Goal: Task Accomplishment & Management: Complete application form

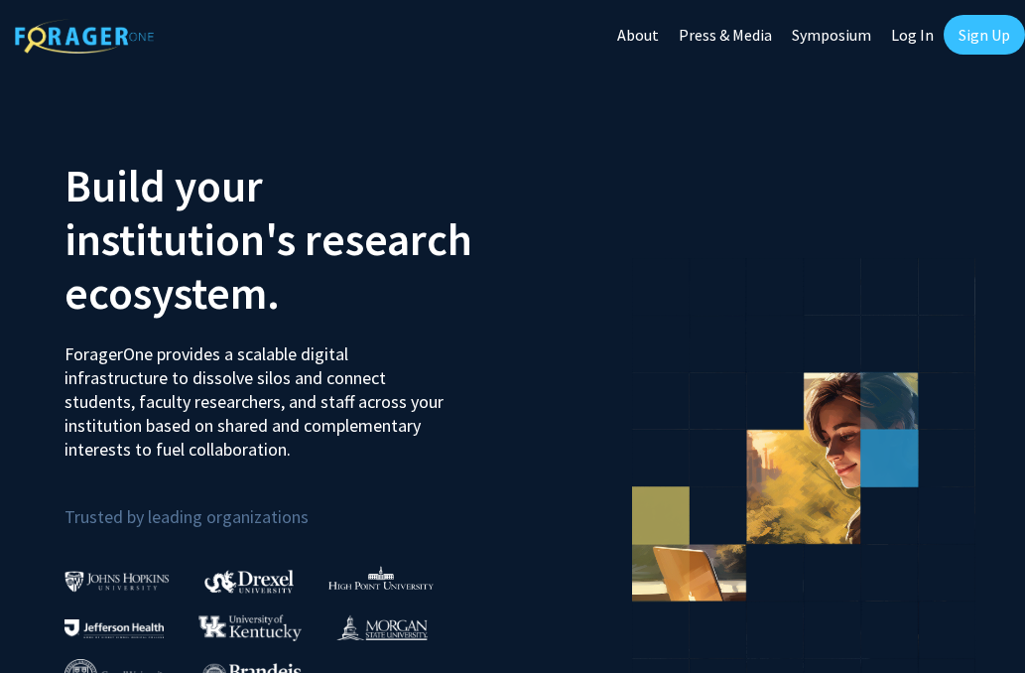
click at [959, 36] on link "Sign Up" at bounding box center [984, 35] width 81 height 40
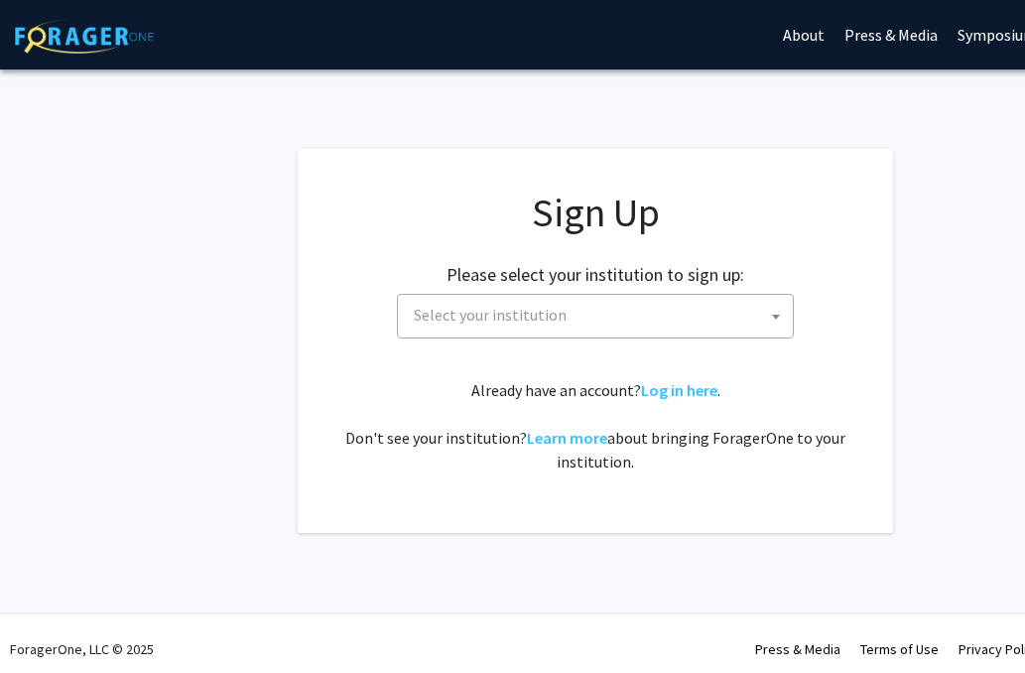
click at [667, 306] on span "Select your institution" at bounding box center [599, 315] width 387 height 41
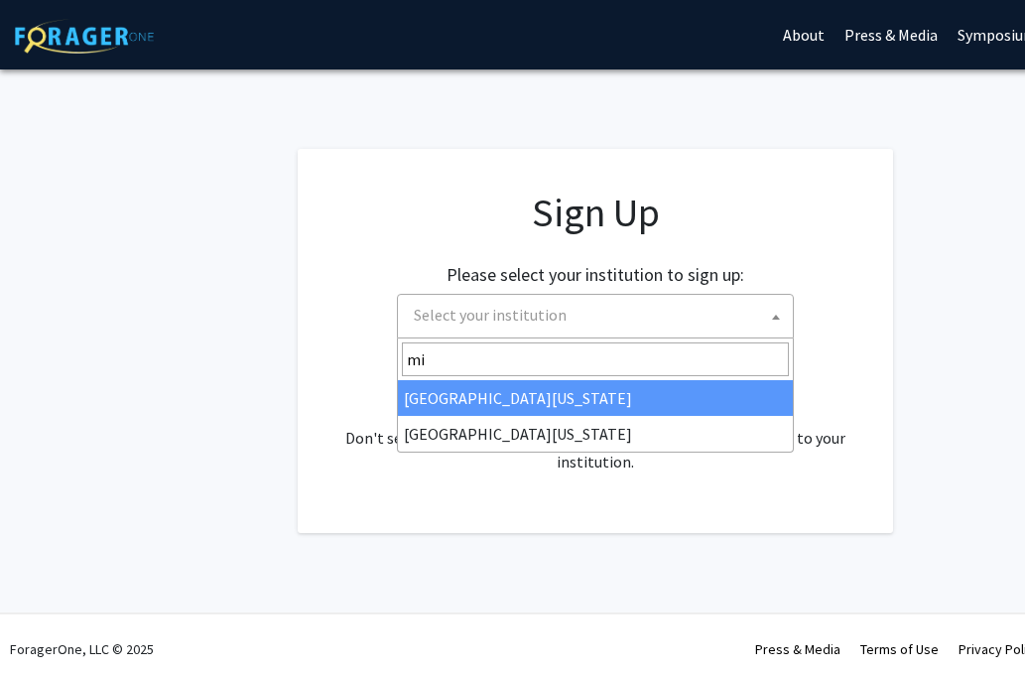
type input "m"
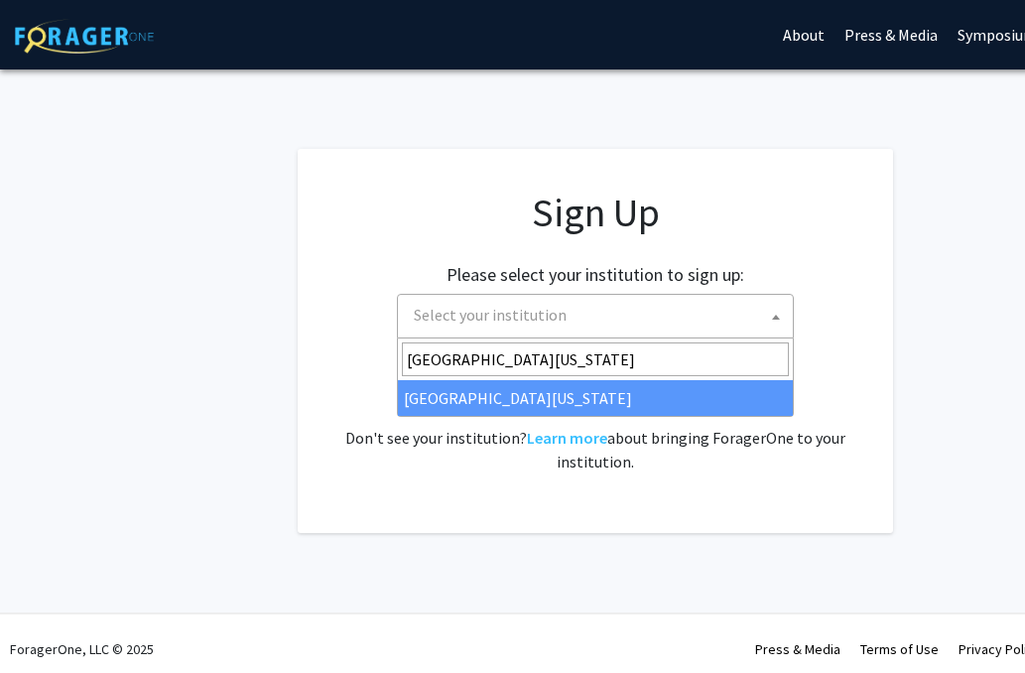
type input "[GEOGRAPHIC_DATA][US_STATE]"
select select "33"
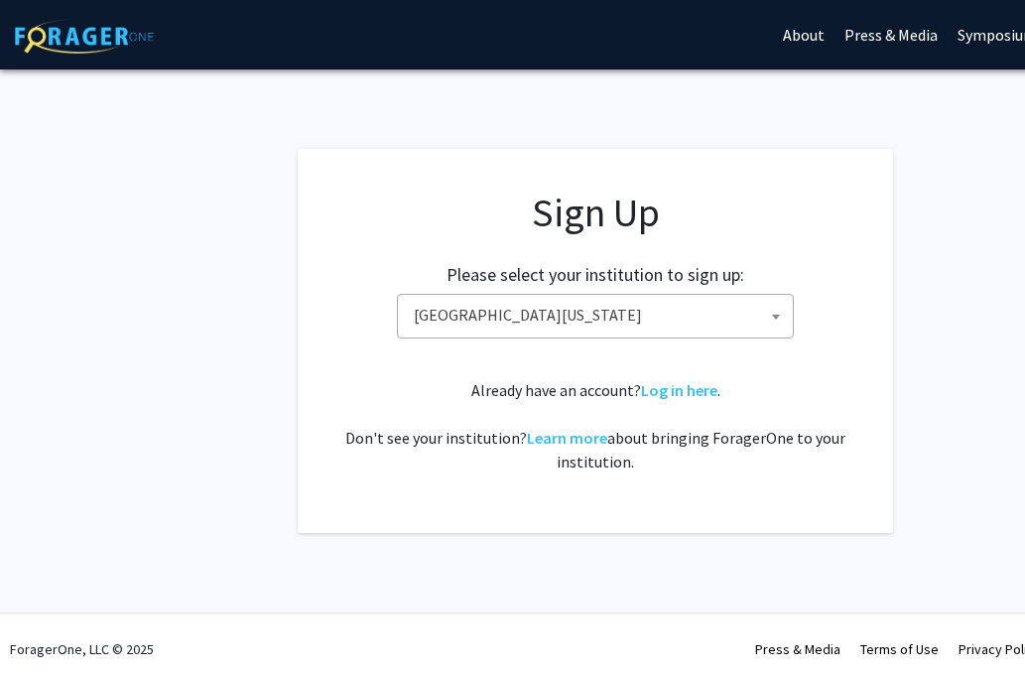
click at [635, 356] on div "Sign Up Please select your institution to sign up: [GEOGRAPHIC_DATA] [GEOGRAPHI…" at bounding box center [595, 331] width 516 height 285
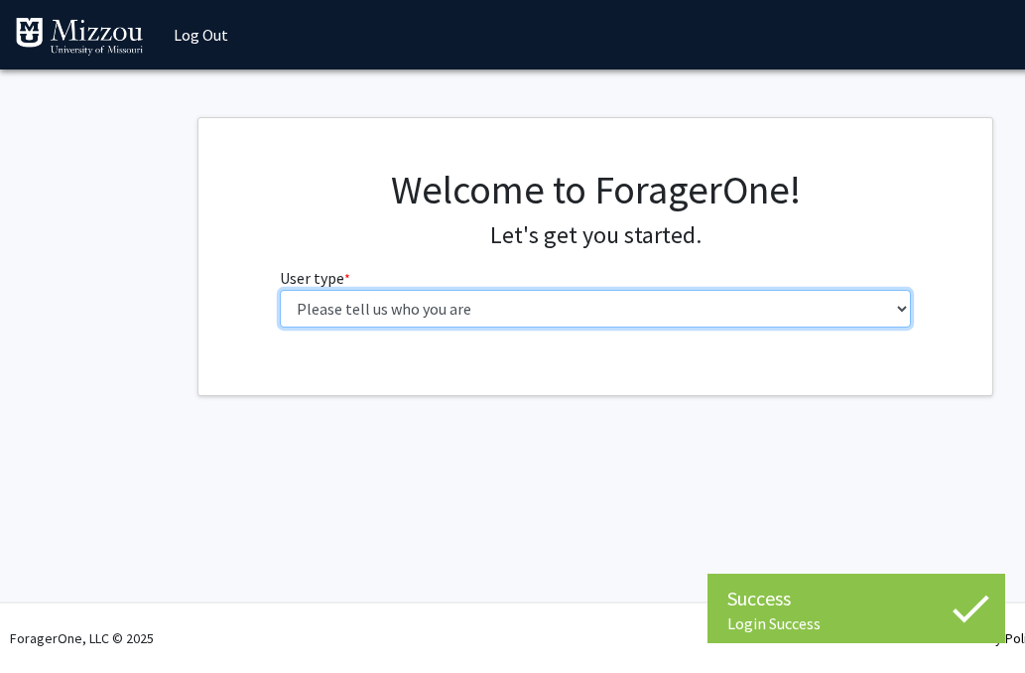
click at [482, 310] on select "Please tell us who you are Undergraduate Student Master's Student Doctoral Cand…" at bounding box center [596, 309] width 632 height 38
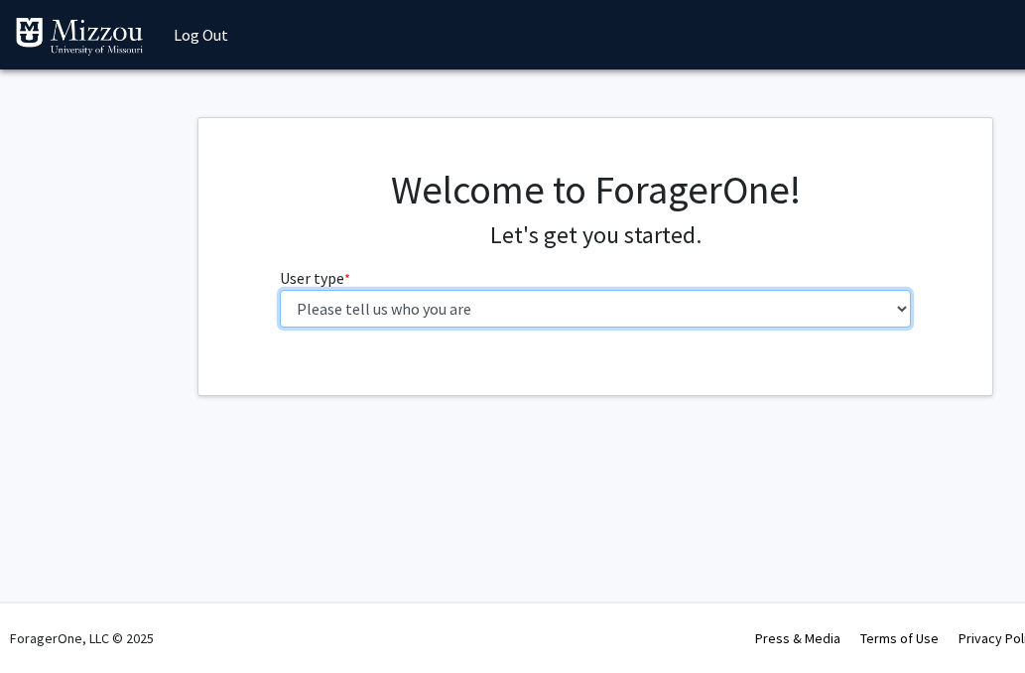
select select "1: undergrad"
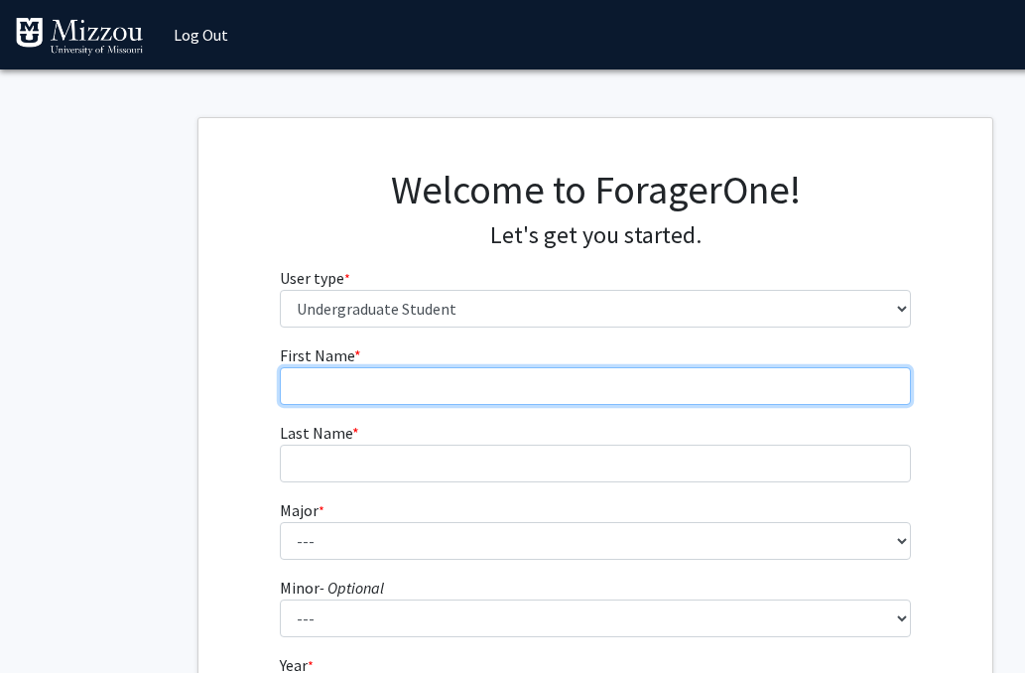
click at [587, 391] on input "First Name * required" at bounding box center [596, 386] width 632 height 38
type input "Reva"
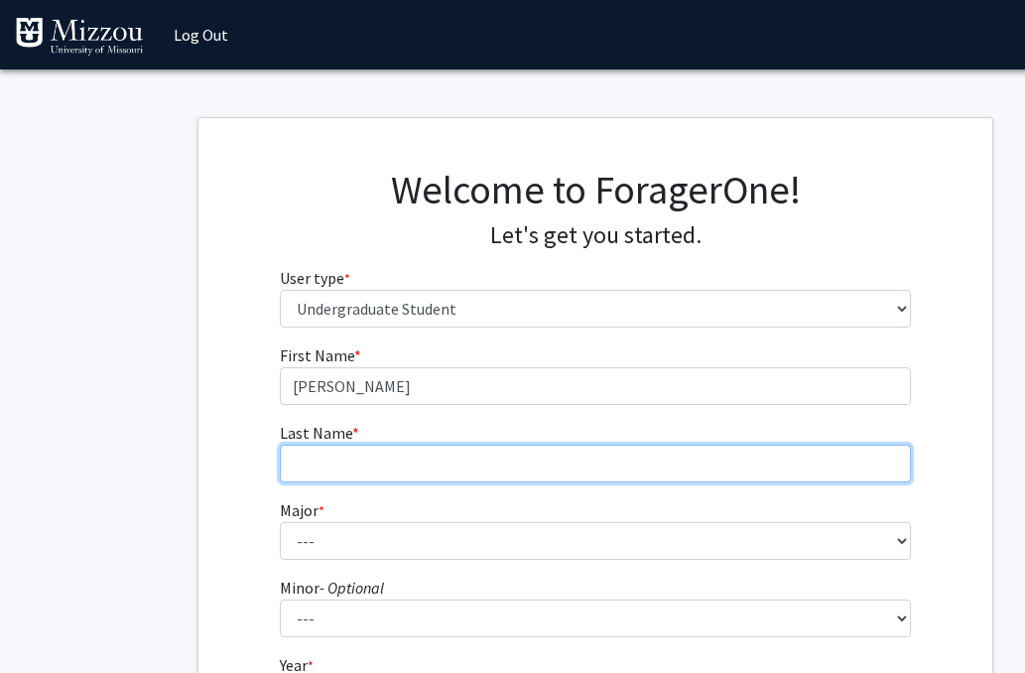
click at [428, 463] on input "Last Name * required" at bounding box center [596, 464] width 632 height 38
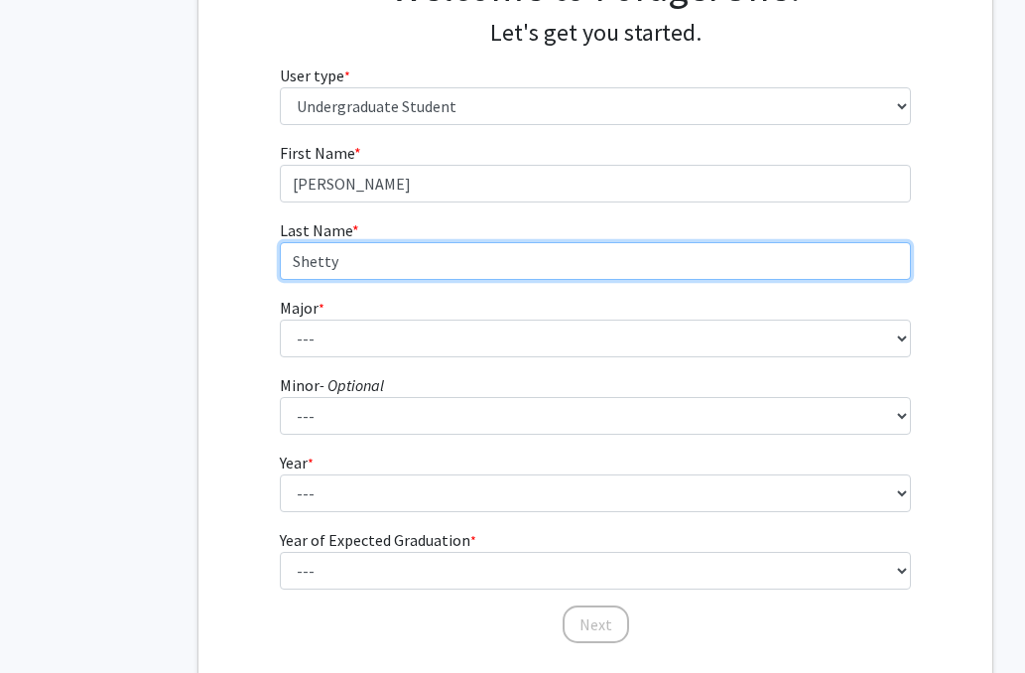
scroll to position [342, 0]
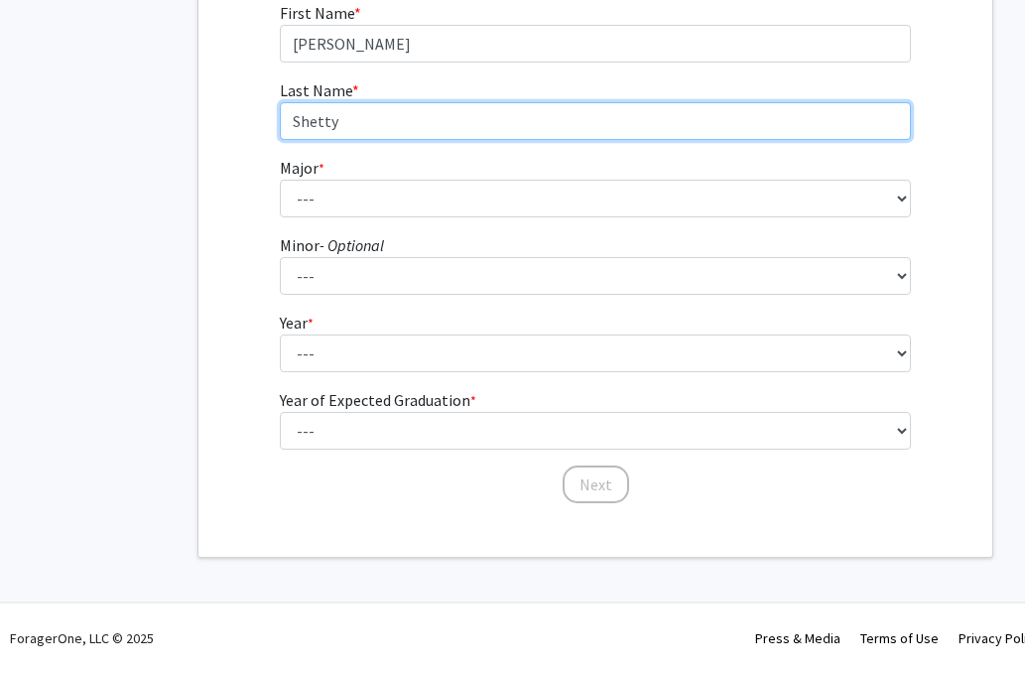
type input "Shetty"
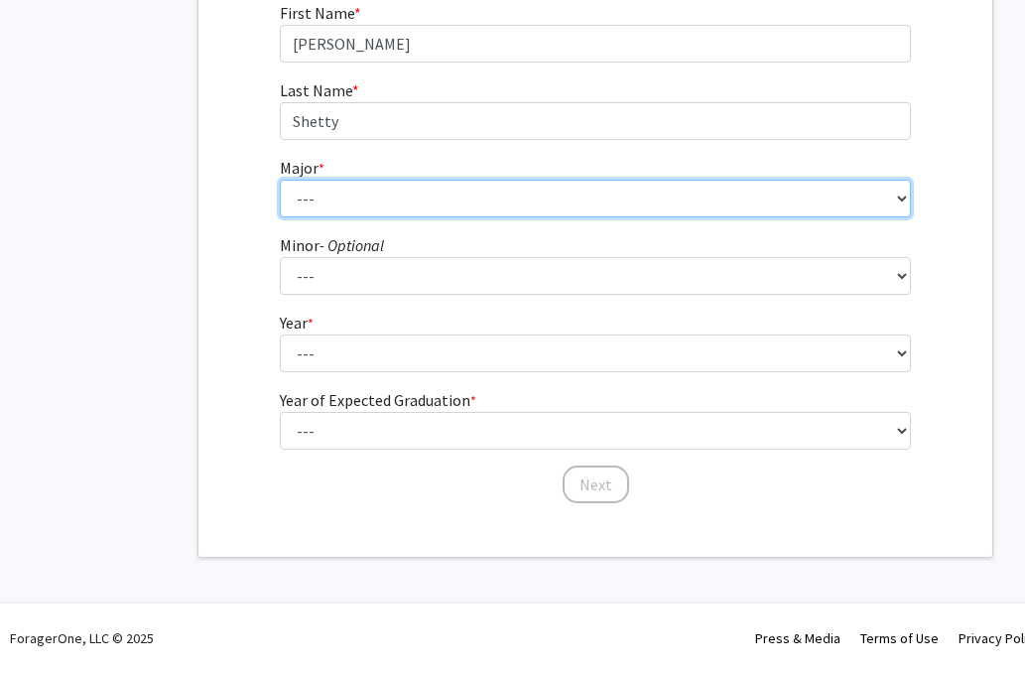
click at [428, 196] on select "--- Agribusiness Management Agricultural Education Agricultural Education: Comm…" at bounding box center [596, 199] width 632 height 38
select select "135: 2628"
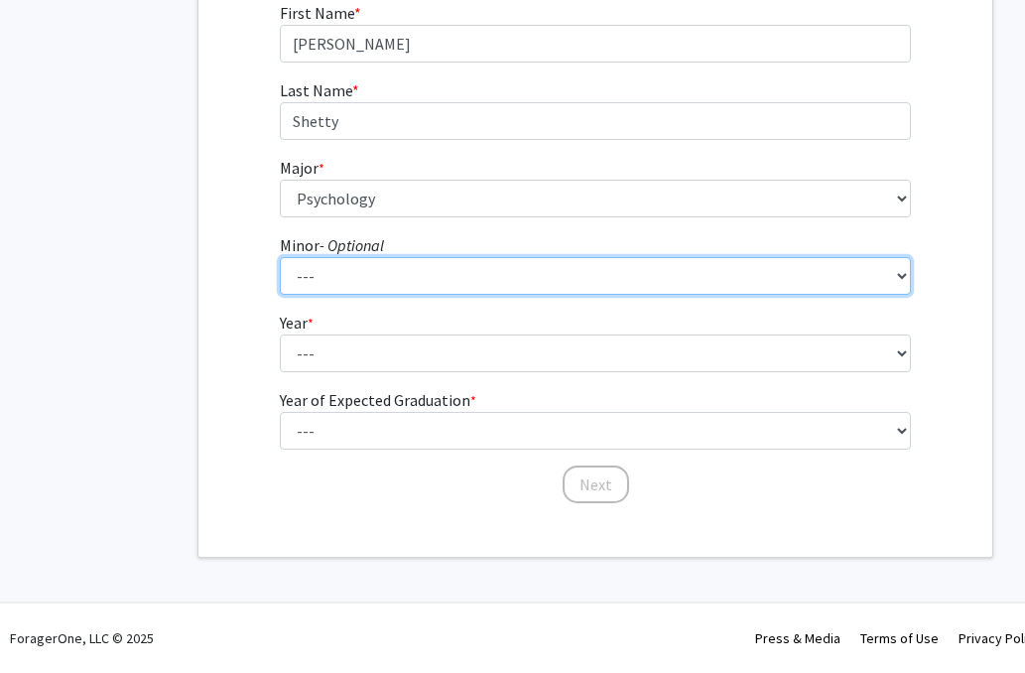
click at [480, 284] on select "--- Accountancy Aerospace Engineering Aerospace Studies Agribusiness Management…" at bounding box center [596, 276] width 632 height 38
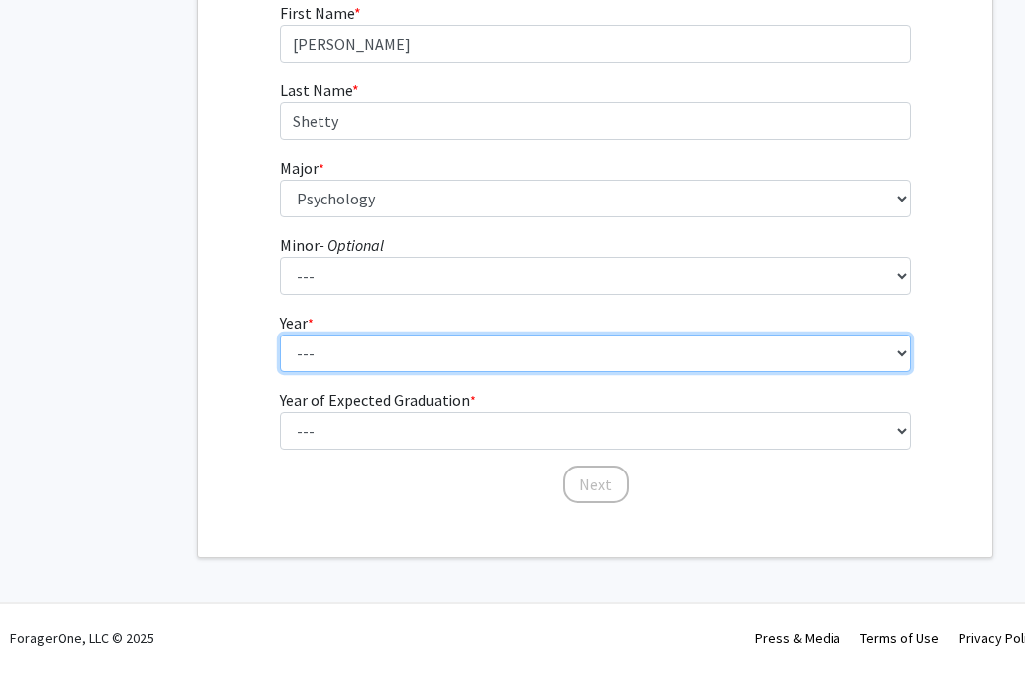
click at [406, 334] on select "--- First-year Sophomore Junior Senior Postbaccalaureate Certificate" at bounding box center [596, 353] width 632 height 38
select select "1: first-year"
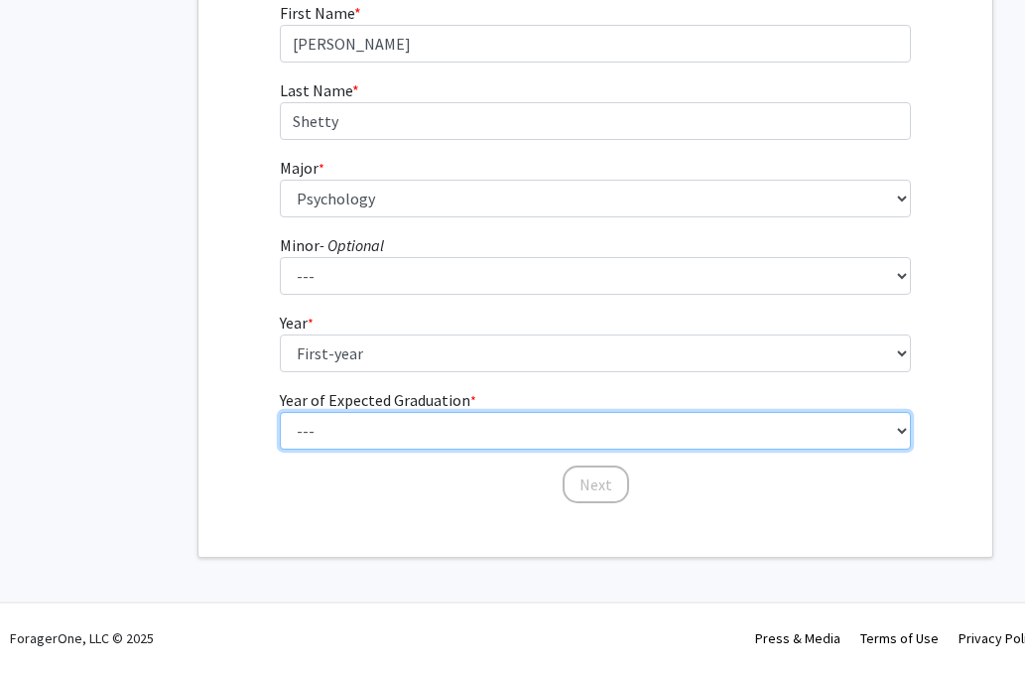
click at [409, 432] on select "--- 2025 2026 2027 2028 2029 2030 2031 2032 2033 2034" at bounding box center [596, 431] width 632 height 38
select select "5: 2029"
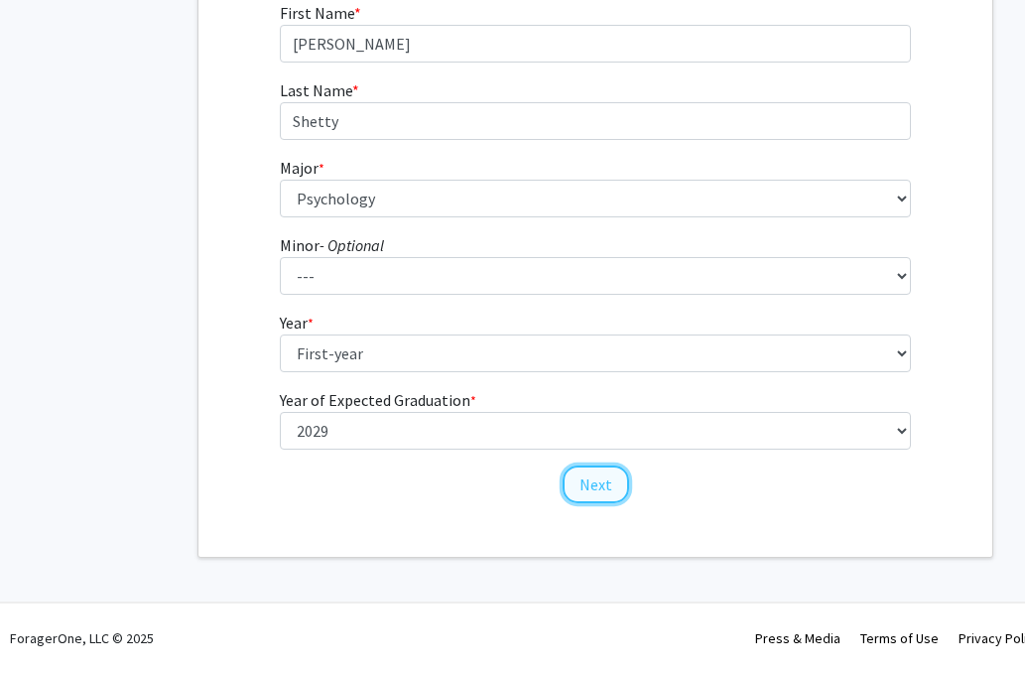
click at [607, 484] on button "Next" at bounding box center [596, 484] width 66 height 38
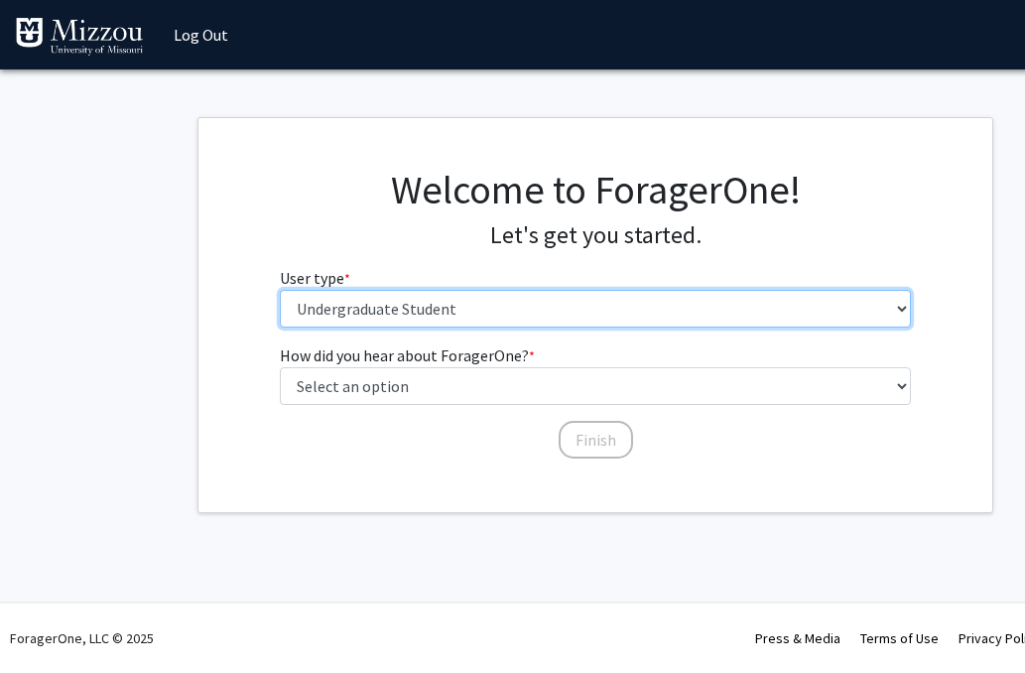
click at [575, 316] on select "Please tell us who you are Undergraduate Student Master's Student Doctoral Cand…" at bounding box center [596, 309] width 632 height 38
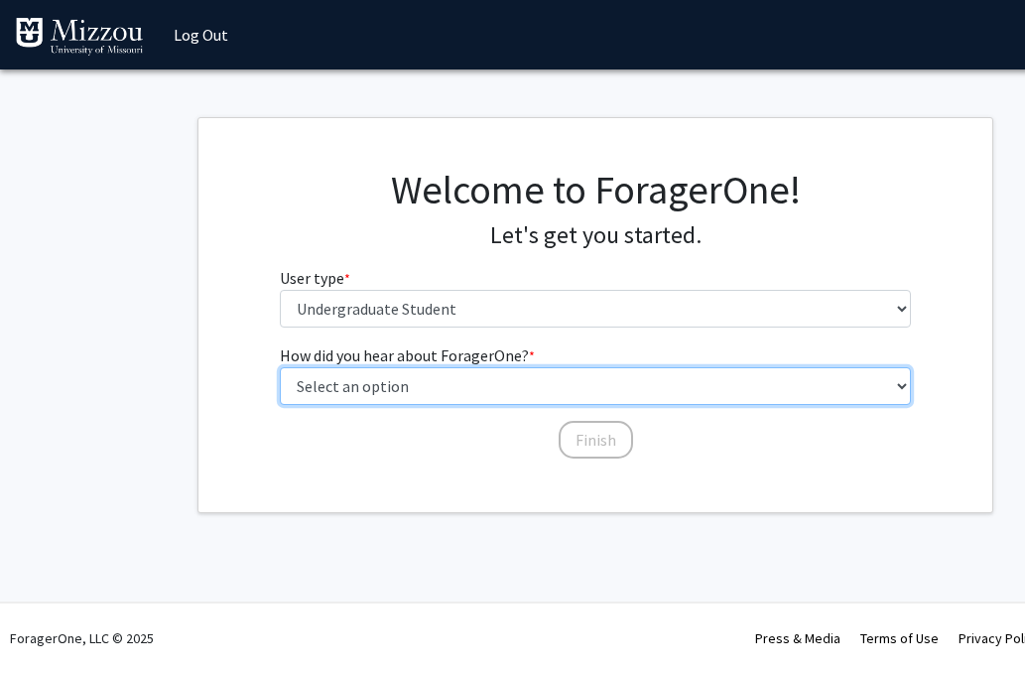
click at [515, 385] on select "Select an option Peer/student recommendation Faculty/staff recommendation Unive…" at bounding box center [596, 386] width 632 height 38
select select "2: faculty_recommendation"
click at [504, 384] on select "Select an option Peer/student recommendation Faculty/staff recommendation Unive…" at bounding box center [596, 386] width 632 height 38
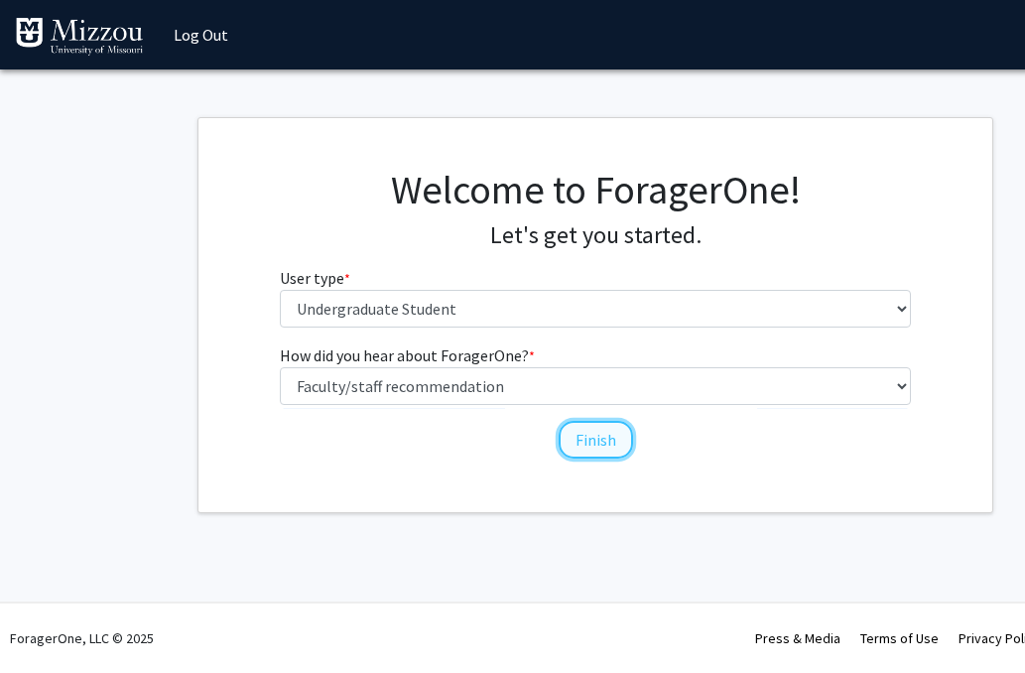
click at [587, 440] on button "Finish" at bounding box center [596, 440] width 74 height 38
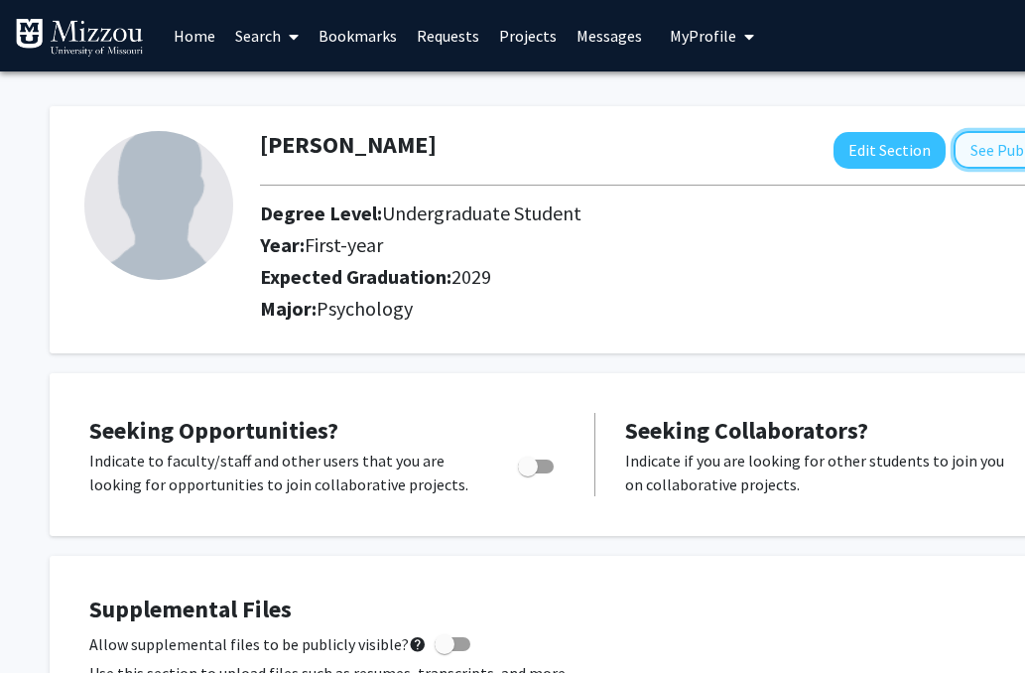
click at [983, 141] on button "See Public View help" at bounding box center [1030, 150] width 153 height 38
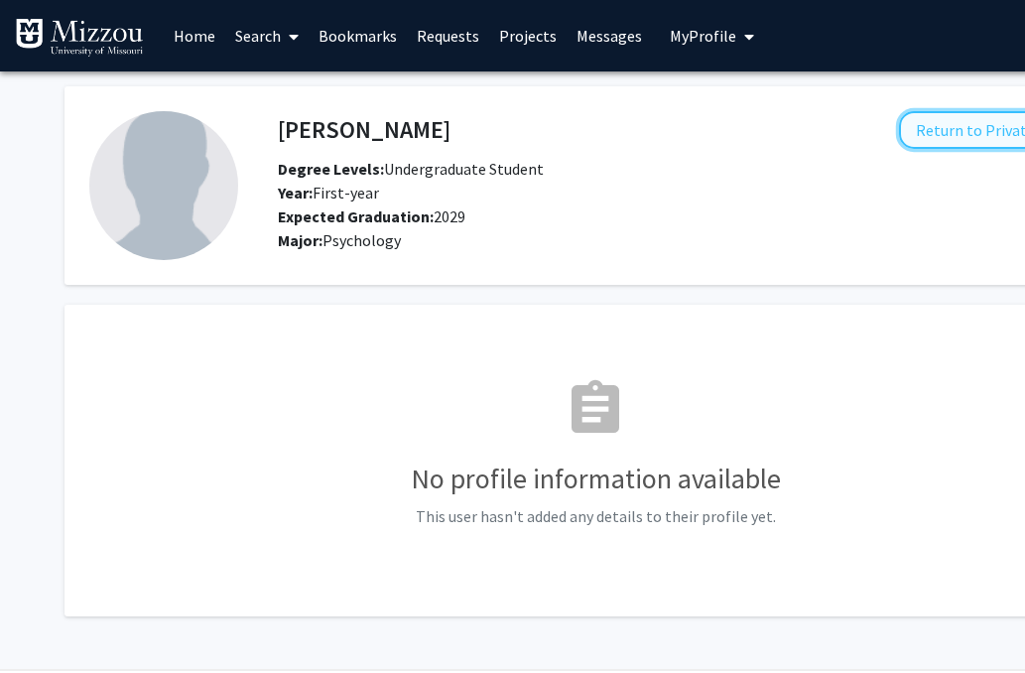
click at [946, 121] on button "Return to Private View help" at bounding box center [1000, 130] width 202 height 38
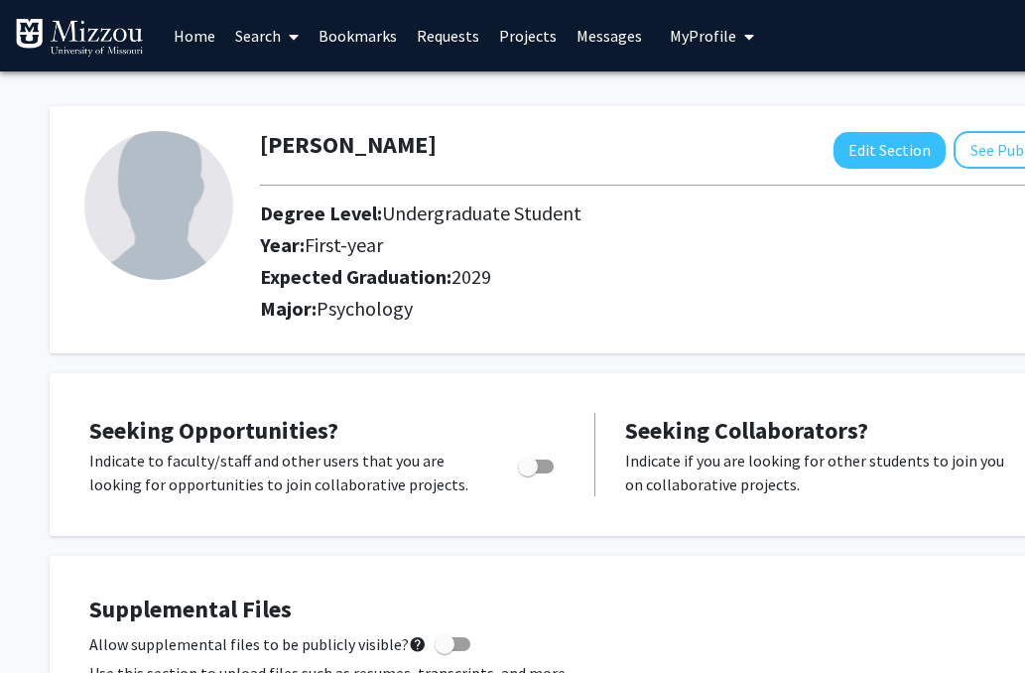
click at [195, 38] on link "Home" at bounding box center [195, 35] width 62 height 69
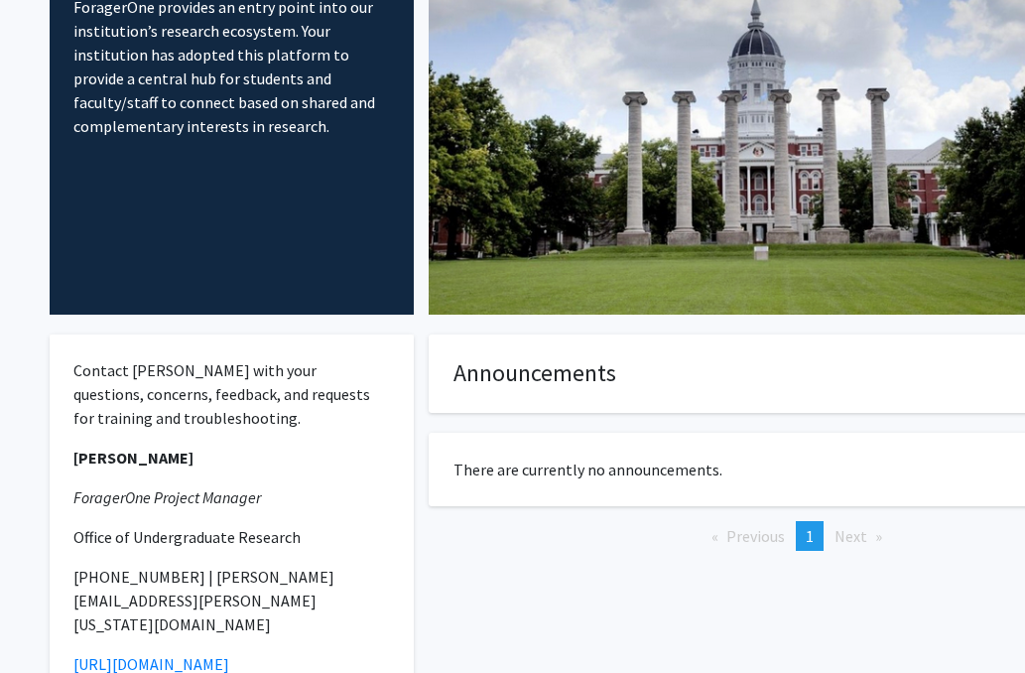
scroll to position [315, 0]
